Goal: Contribute content: Add original content to the website for others to see

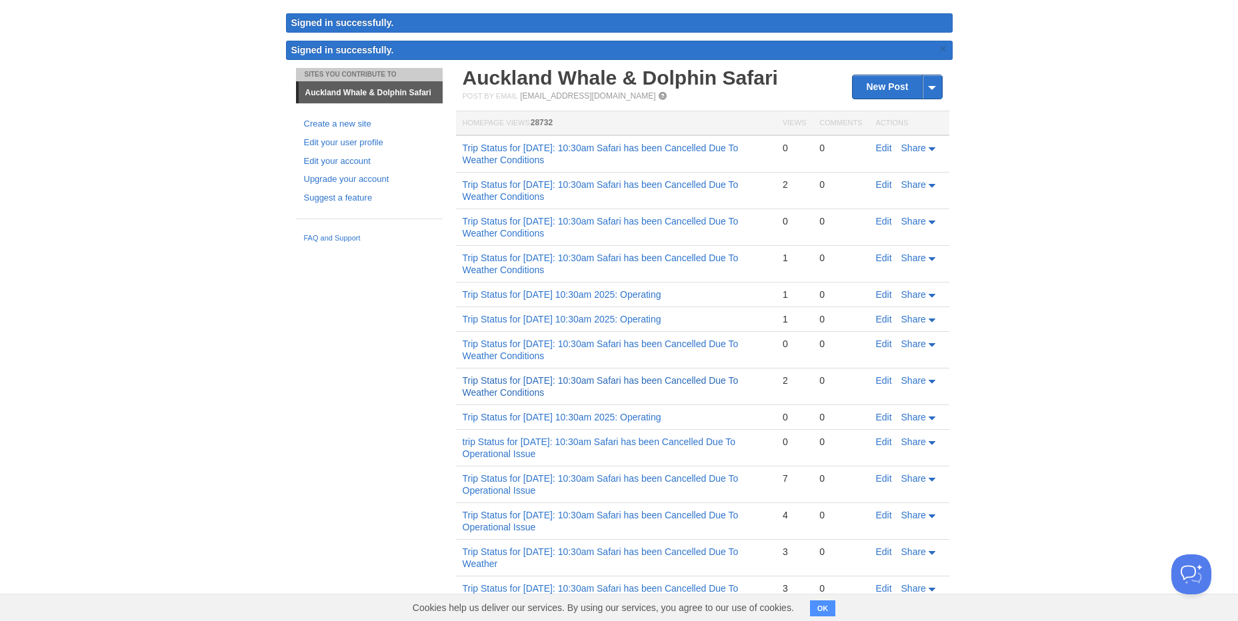
scroll to position [67, 0]
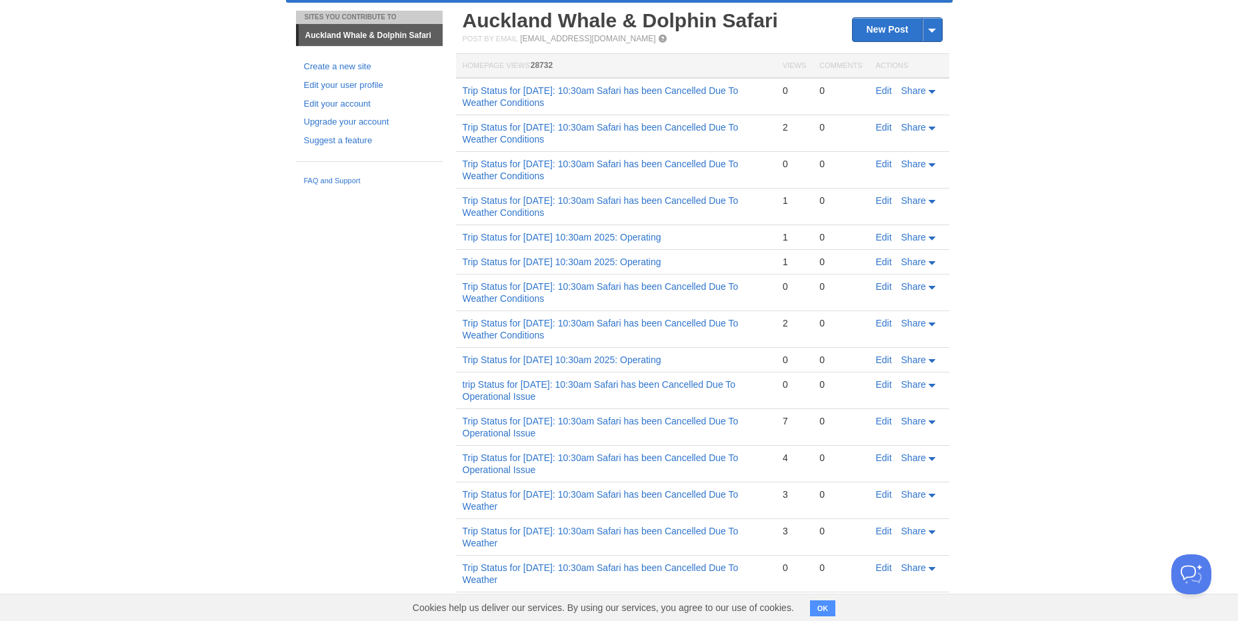
click at [739, 391] on td "trip Status for [DATE]: 10:30am Safari has been Cancelled Due To Operational Is…" at bounding box center [616, 391] width 320 height 37
drag, startPoint x: 733, startPoint y: 365, endPoint x: 463, endPoint y: 363, distance: 270.0
click at [463, 363] on td "Trip Status for [DATE] 10:30am 2025: Operating" at bounding box center [616, 360] width 320 height 25
copy link "Trip Status for [DATE] 10:30am 2025: Operating"
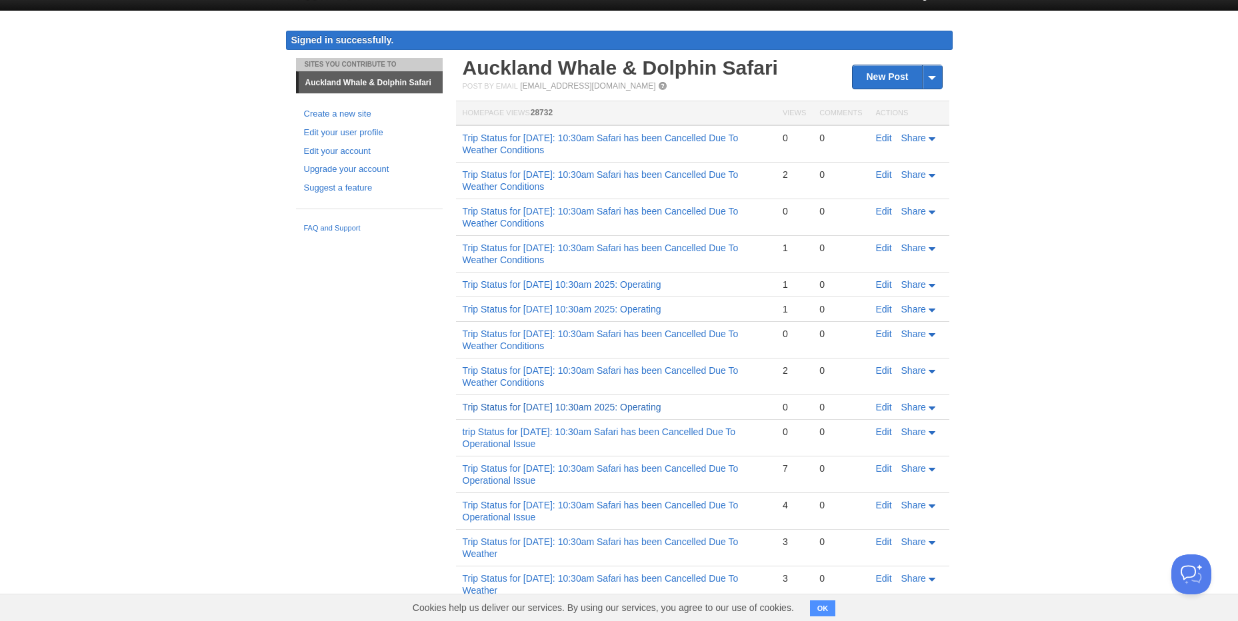
scroll to position [0, 0]
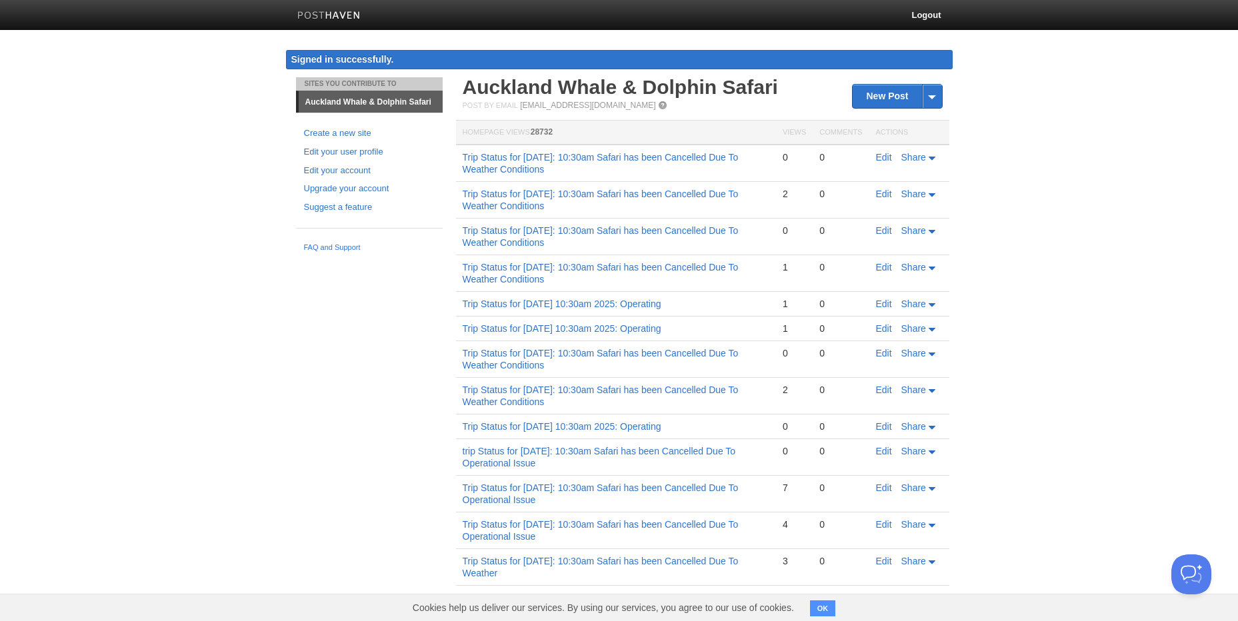
click at [897, 83] on h2 "Auckland Whale & Dolphin Safari" at bounding box center [703, 87] width 480 height 20
click at [897, 103] on link "New Post" at bounding box center [897, 96] width 89 height 23
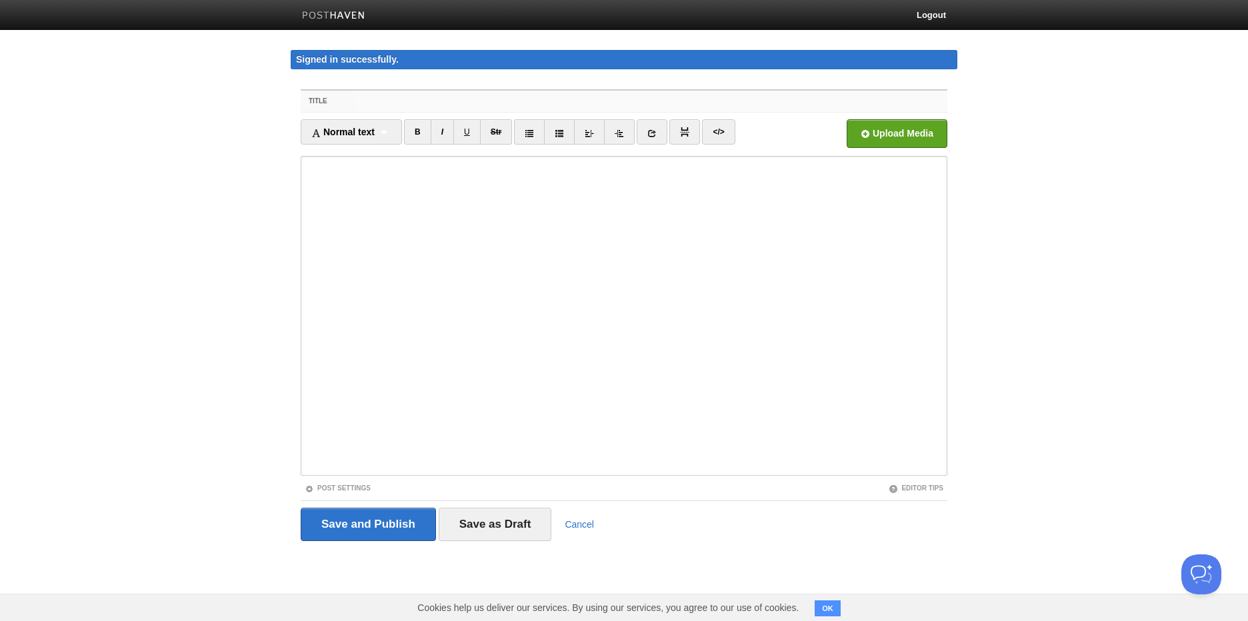
paste input "Trip Status for [DATE] 10:30am 2025: Operating"
drag, startPoint x: 428, startPoint y: 98, endPoint x: 477, endPoint y: 97, distance: 49.3
click at [477, 97] on input "Trip Status for [DATE] 10:30am 2025: Operating" at bounding box center [651, 101] width 593 height 21
drag, startPoint x: 719, startPoint y: 103, endPoint x: 213, endPoint y: 105, distance: 505.4
click at [213, 105] on body "Logout Signed in successfully. Signed in successfully. × Sites You Contribute T…" at bounding box center [624, 295] width 1248 height 591
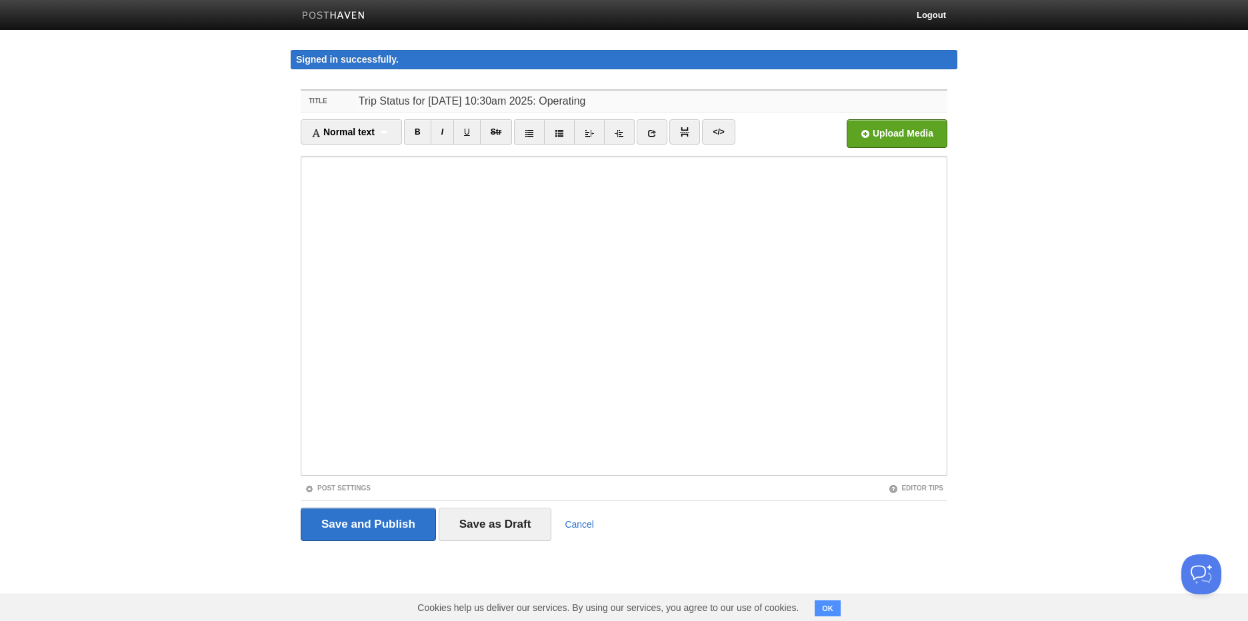
type input "Trip Status for [DATE] 10:30am 2025: Operating"
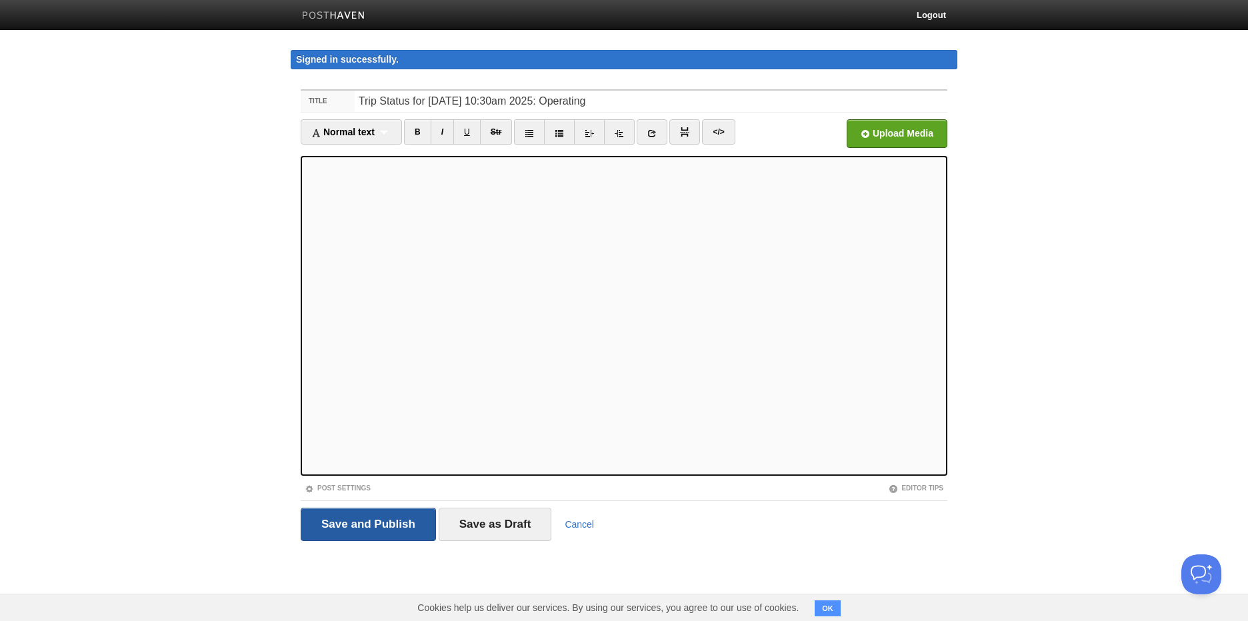
click at [348, 521] on input "Save and Publish" at bounding box center [368, 524] width 135 height 33
